Goal: Information Seeking & Learning: Learn about a topic

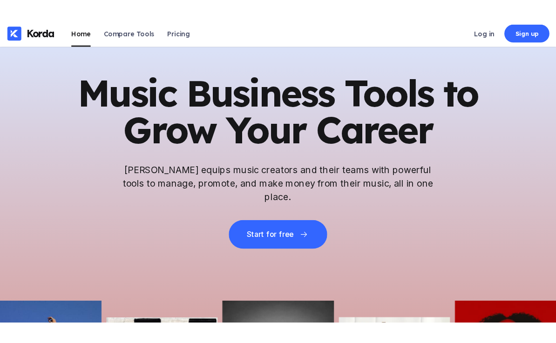
scroll to position [2937, 0]
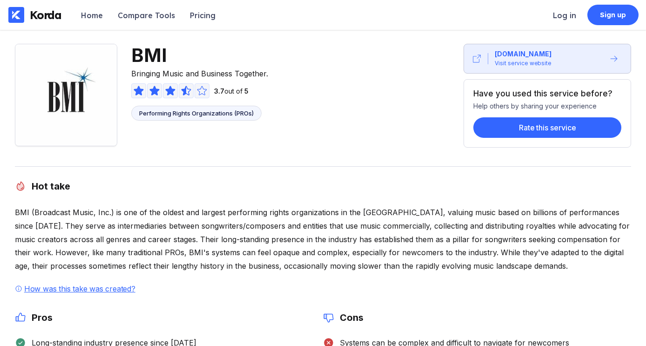
scroll to position [5, 0]
